Goal: Information Seeking & Learning: Learn about a topic

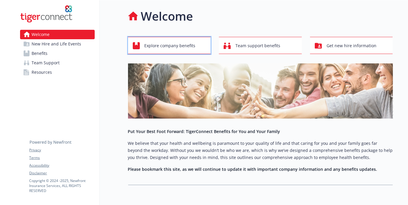
click at [140, 47] on div "Explore company benefits" at bounding box center [170, 45] width 75 height 11
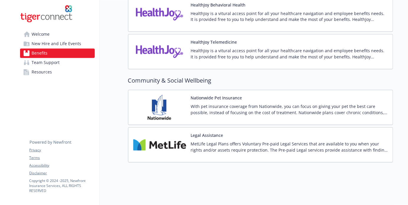
scroll to position [1004, 1]
click at [51, 47] on span "New Hire and Life Events" at bounding box center [57, 43] width 50 height 9
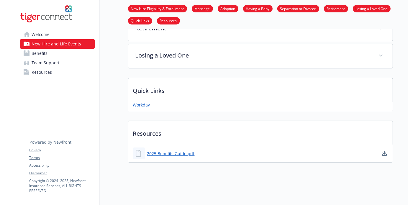
scroll to position [0, 1]
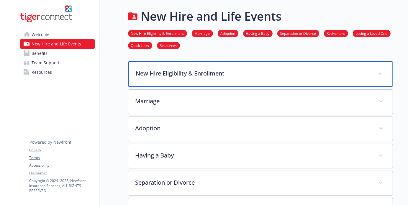
click at [239, 74] on p "New Hire Eligibility & Enrollment" at bounding box center [253, 73] width 235 height 9
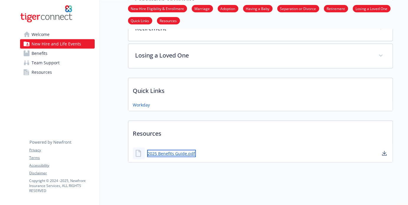
scroll to position [495, 1]
drag, startPoint x: 172, startPoint y: 147, endPoint x: 153, endPoint y: 146, distance: 18.6
click at [153, 150] on link "2025 Benefits Guide.pdf" at bounding box center [171, 153] width 49 height 7
click at [41, 58] on span "Benefits" at bounding box center [40, 53] width 16 height 9
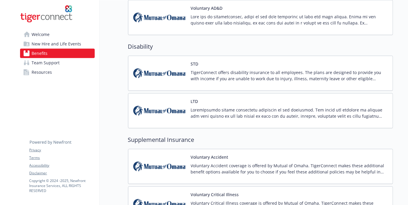
click at [42, 65] on span "Team Support" at bounding box center [46, 62] width 28 height 9
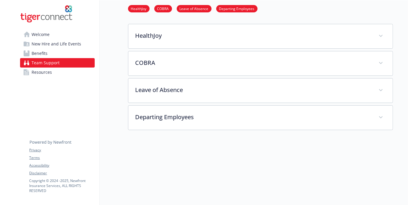
scroll to position [0, 1]
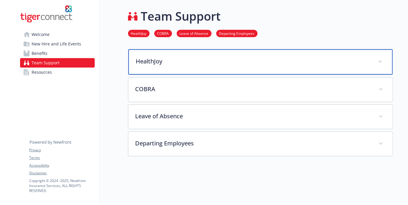
click at [205, 61] on p "HealthJoy" at bounding box center [253, 61] width 235 height 9
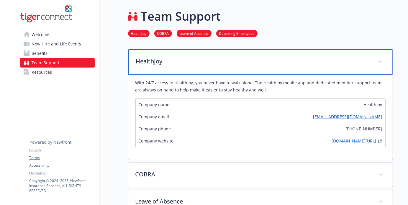
click at [205, 61] on p "HealthJoy" at bounding box center [253, 61] width 235 height 9
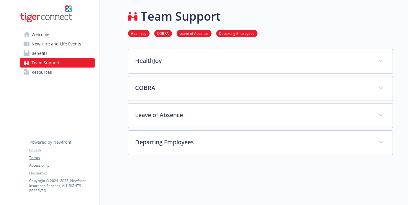
click at [51, 72] on link "Resources" at bounding box center [57, 72] width 75 height 9
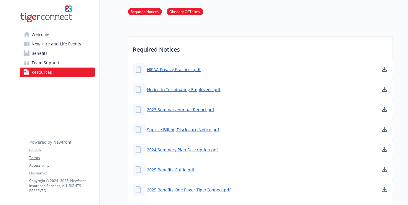
scroll to position [0, 2]
